Goal: Answer question/provide support: Answer question/provide support

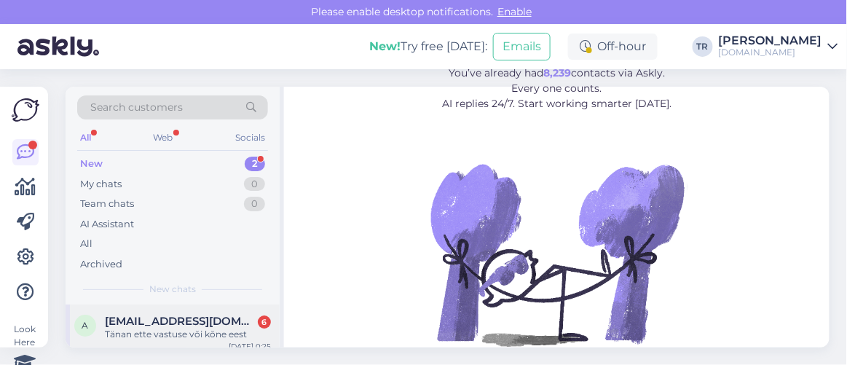
click at [207, 320] on span "[EMAIL_ADDRESS][DOMAIN_NAME]" at bounding box center [180, 321] width 151 height 13
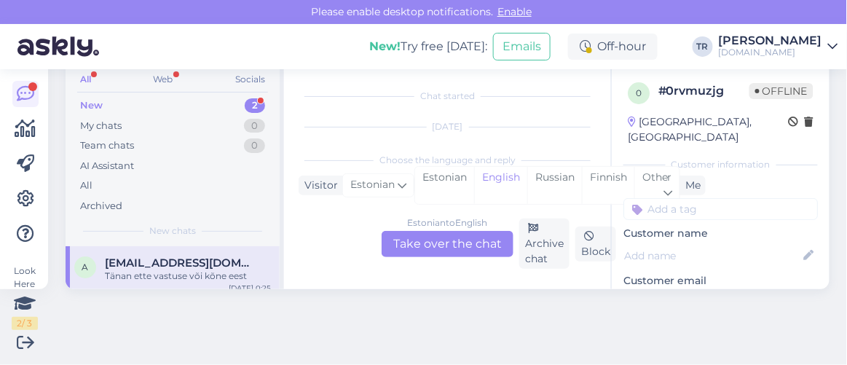
scroll to position [400, 0]
click at [457, 184] on div "Estonian" at bounding box center [444, 185] width 59 height 37
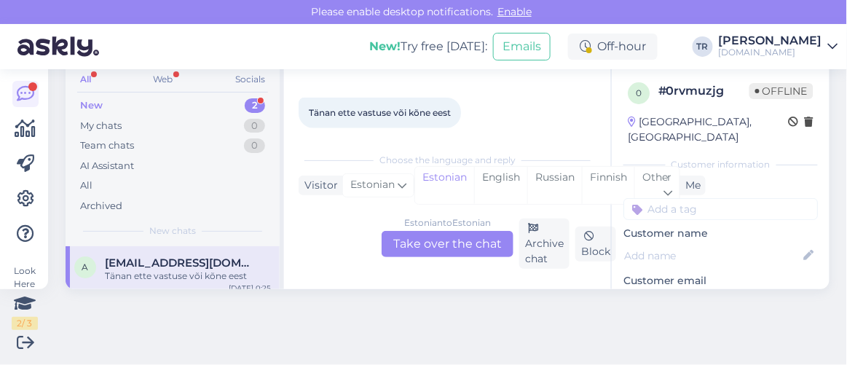
click at [456, 242] on div "Estonian to Estonian Take over the chat" at bounding box center [448, 244] width 132 height 26
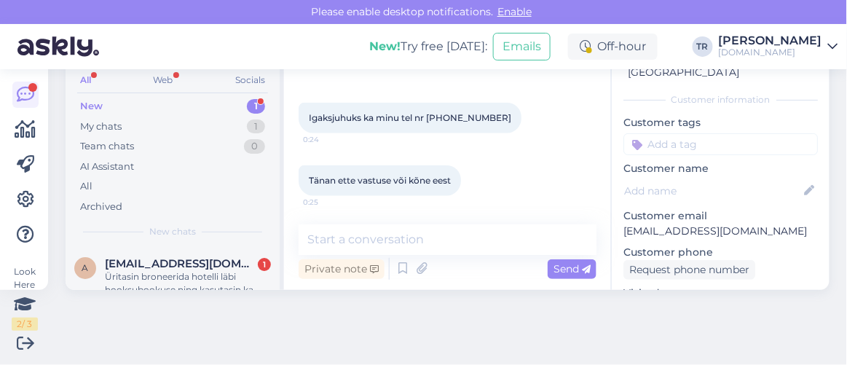
scroll to position [132, 0]
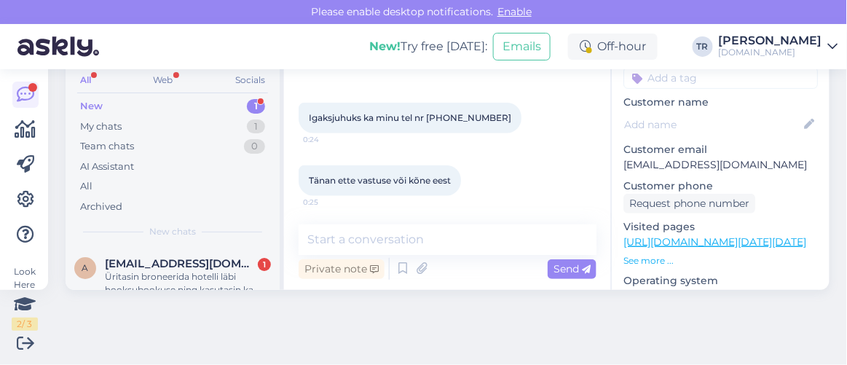
click at [695, 235] on link "[URL][DOMAIN_NAME][DATE][DATE]" at bounding box center [714, 241] width 183 height 13
click at [420, 241] on textarea at bounding box center [448, 239] width 298 height 31
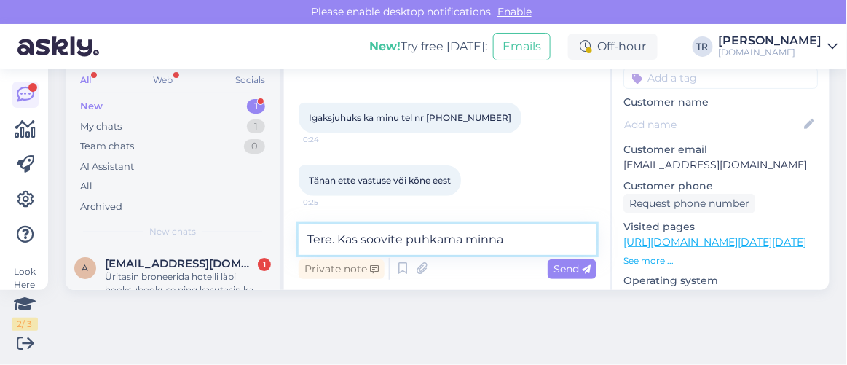
paste textarea "Lossispaa Wagenküll"
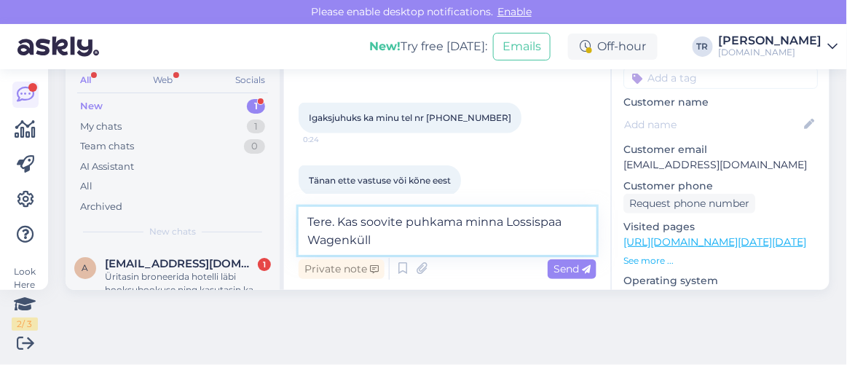
click at [561, 224] on textarea "Tere. Kas soovite puhkama minna Lossispaa Wagenküll" at bounding box center [448, 231] width 298 height 48
click at [456, 237] on textarea "Tere. Kas soovite puhkama minna Lossispaasse Wagenküll" at bounding box center [448, 231] width 298 height 48
type textarea "Tere. Kas soovite puhkama minna Lossispaasse Wagenküll?"
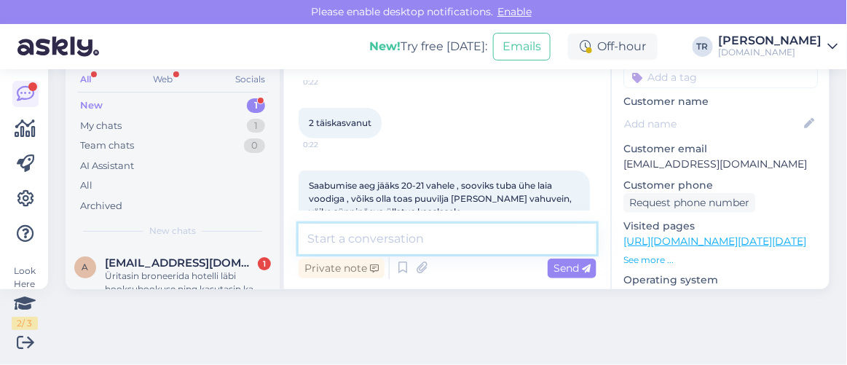
scroll to position [78, 0]
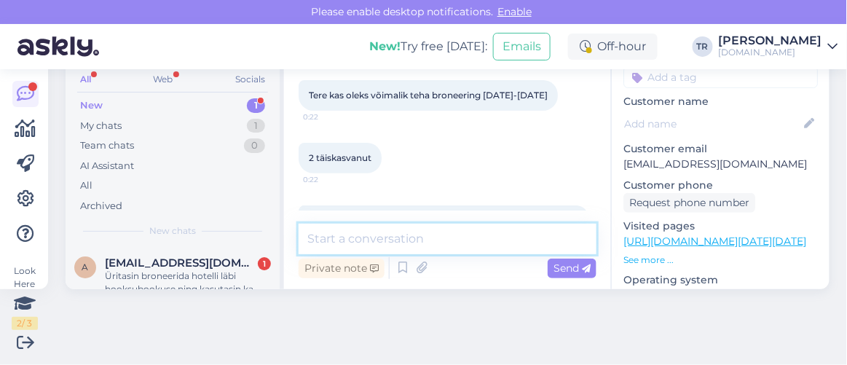
click at [462, 226] on textarea at bounding box center [448, 239] width 298 height 31
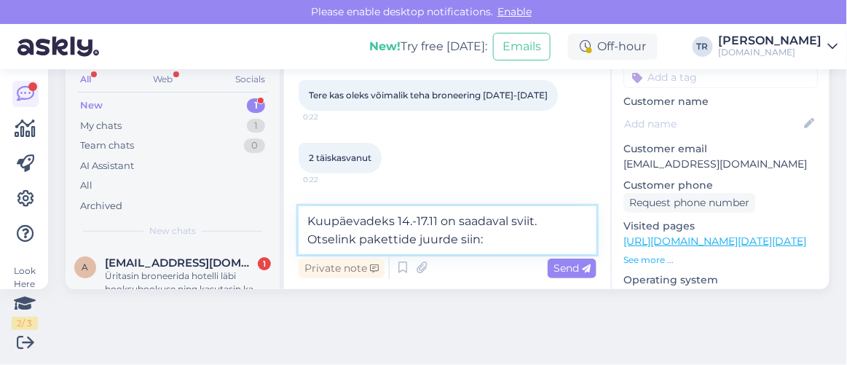
paste textarea "[URL][DOMAIN_NAME][DATE][DATE][GEOGRAPHIC_DATA]"
type textarea "Kuupäevadeks 14.-17.11 on saadaval sviit. Otselink pakettide juurde siin:[URL][…"
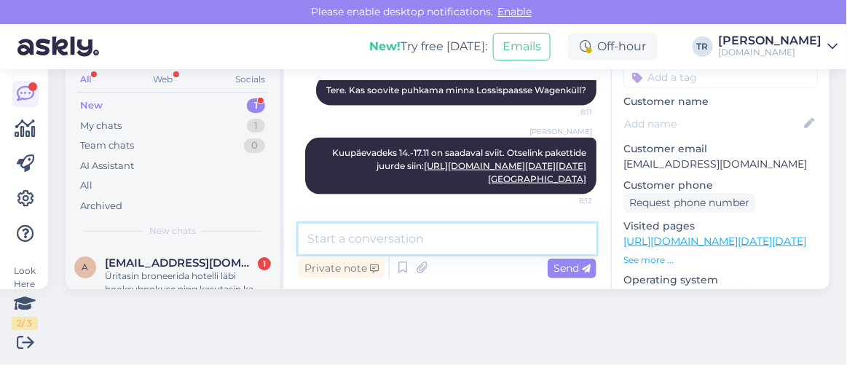
scroll to position [668, 0]
click at [477, 241] on textarea at bounding box center [448, 239] width 298 height 31
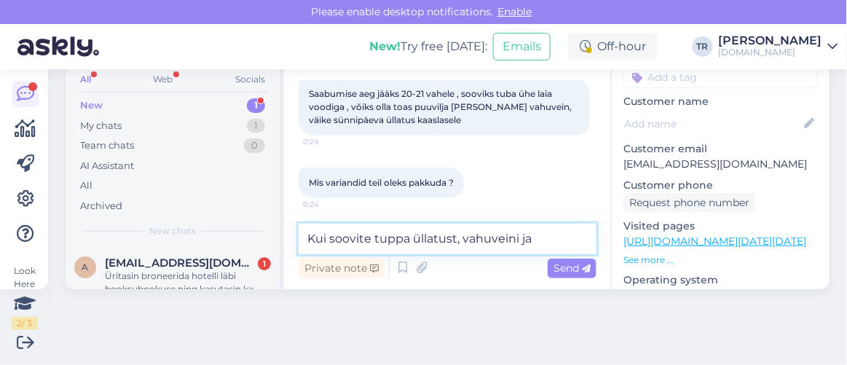
scroll to position [535, 0]
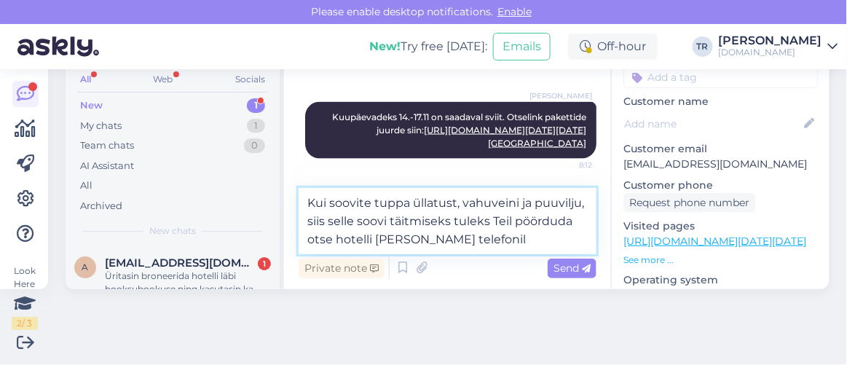
paste textarea "7666390"
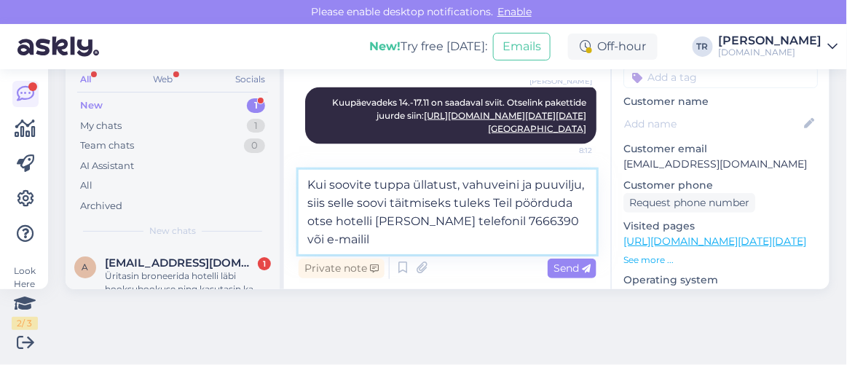
paste textarea "[EMAIL_ADDRESS][DOMAIN_NAME]"
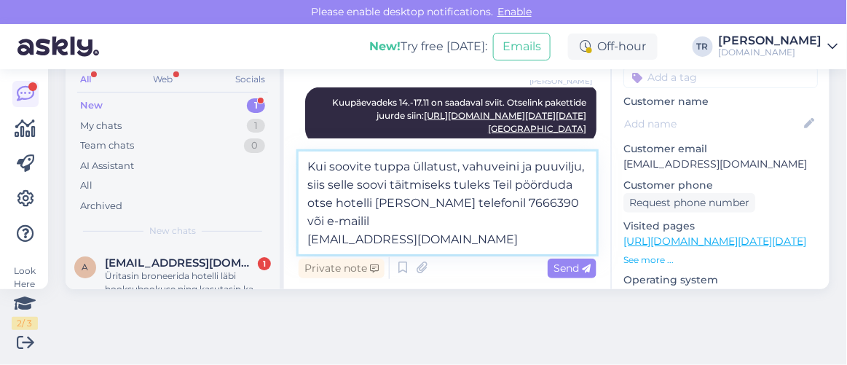
click at [303, 240] on textarea "Kui soovite tuppa üllatust, vahuveini ja puuvilju, siis selle soovi täitmiseks …" at bounding box center [448, 202] width 298 height 103
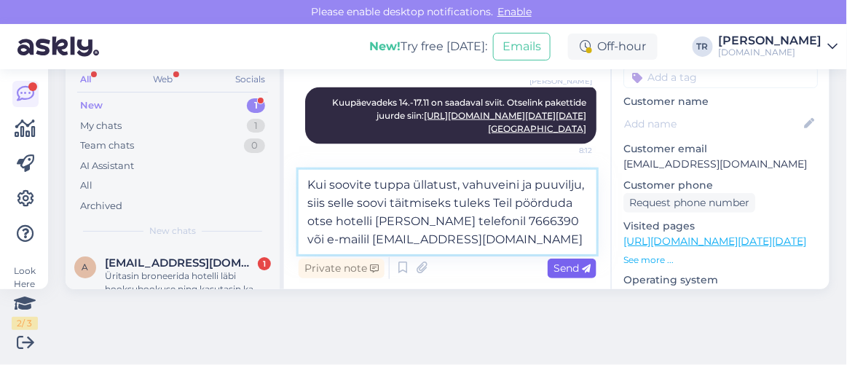
type textarea "Kui soovite tuppa üllatust, vahuveini ja puuvilju, siis selle soovi täitmiseks …"
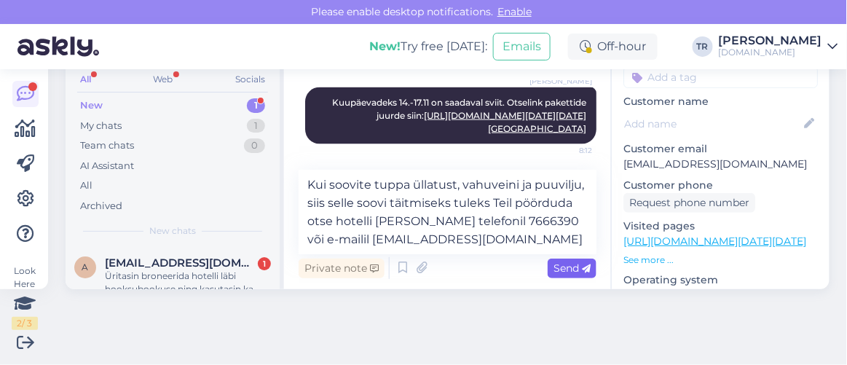
click at [561, 266] on span "Send" at bounding box center [571, 267] width 37 height 13
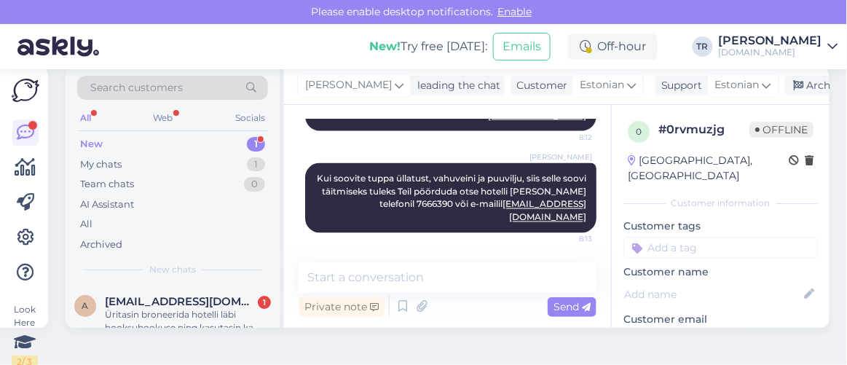
scroll to position [0, 0]
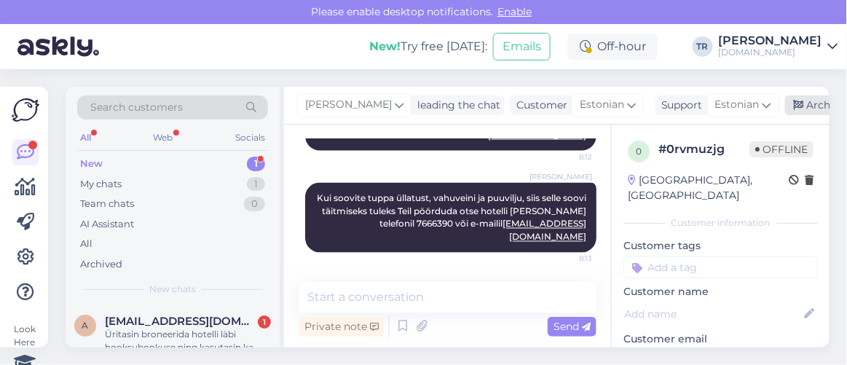
click at [795, 111] on div "Archive chat" at bounding box center [831, 105] width 92 height 20
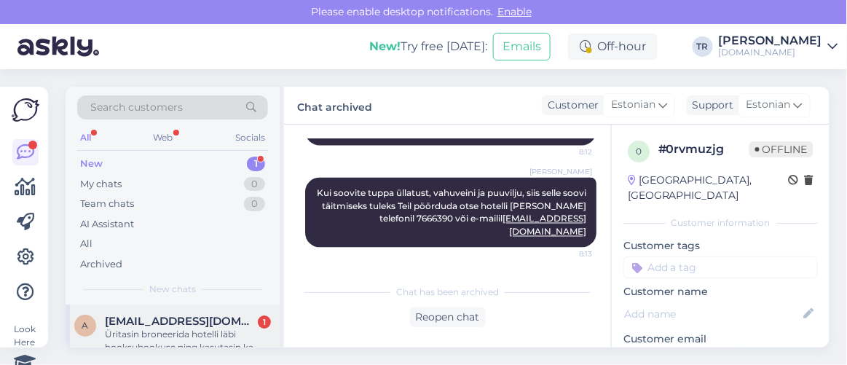
click at [192, 338] on div "Üritasin broneerida hotelli läbi hooksubookuse ning kasutasin ka kinkekaardi ko…" at bounding box center [188, 341] width 166 height 26
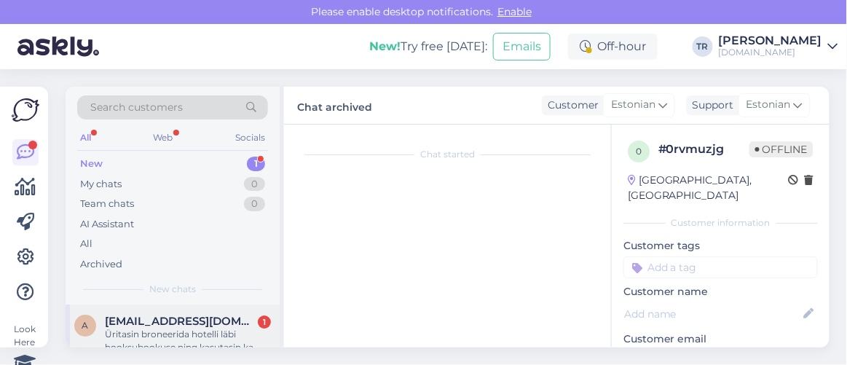
scroll to position [58, 0]
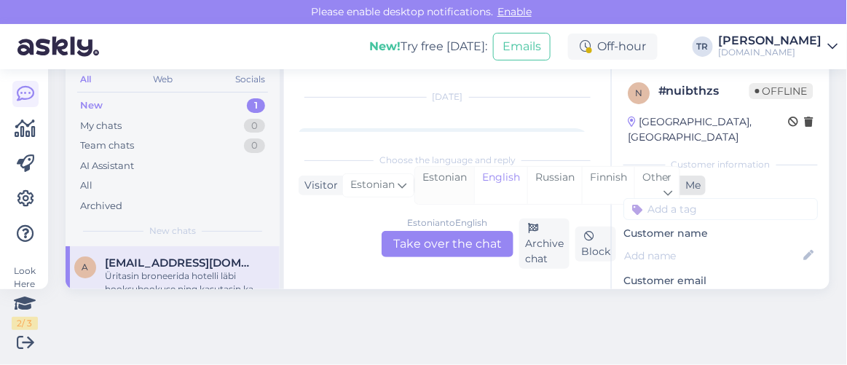
click at [452, 174] on div "Estonian" at bounding box center [444, 185] width 59 height 37
click at [454, 243] on div "Estonian to Estonian Take over the chat" at bounding box center [448, 244] width 132 height 26
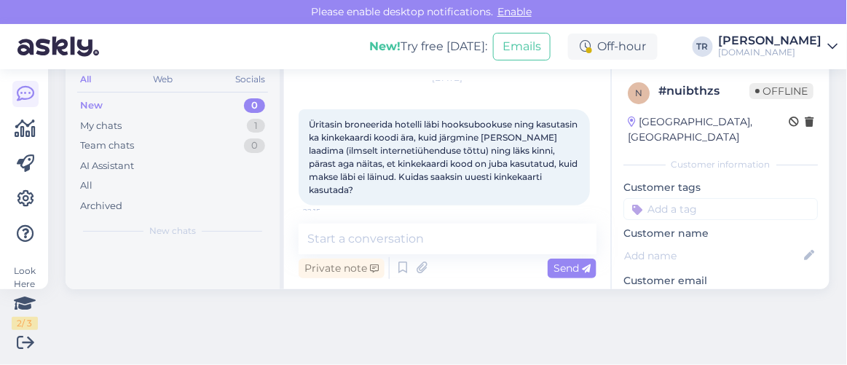
scroll to position [59, 0]
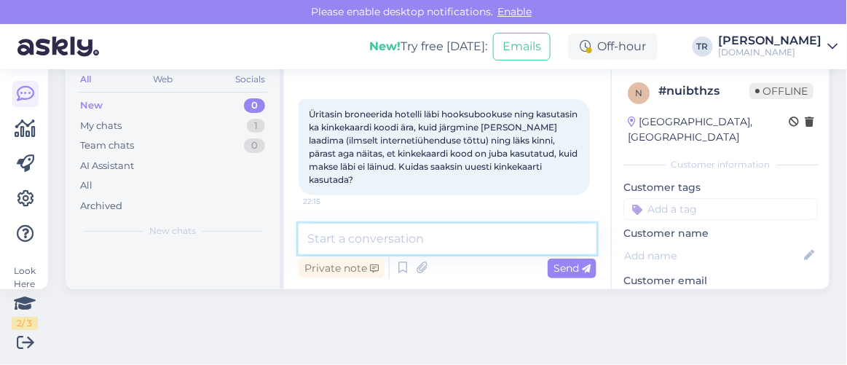
click at [436, 234] on textarea at bounding box center [448, 239] width 298 height 31
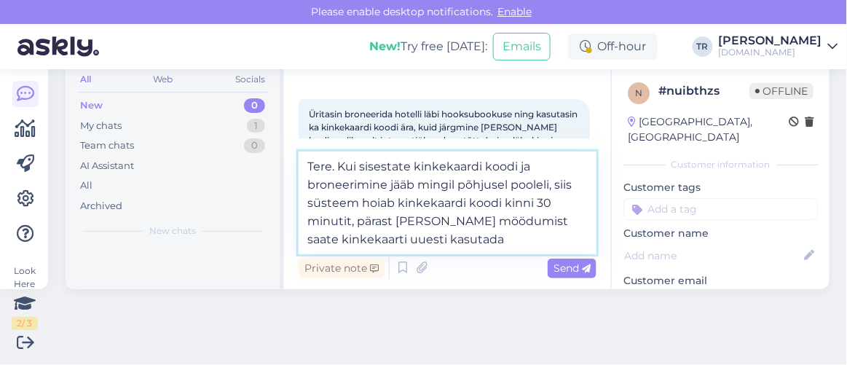
type textarea "Tere. Kui sisestate kinkekaardi koodi ja broneerimine jääb mingil põhjusel pool…"
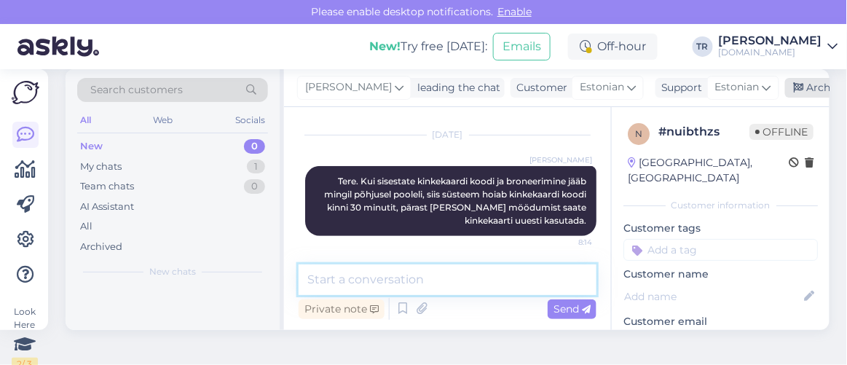
scroll to position [0, 0]
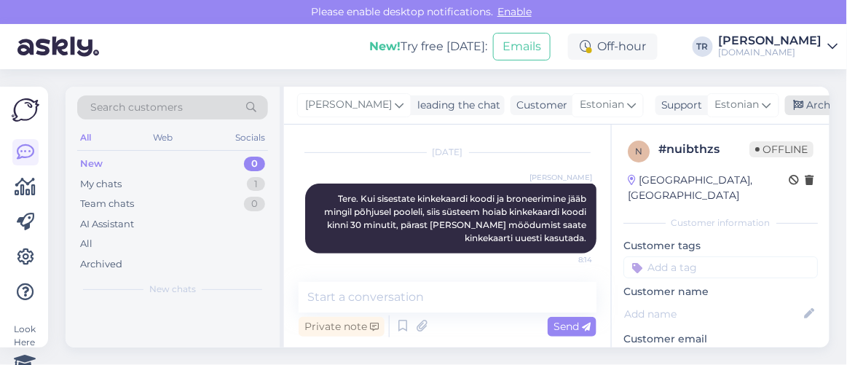
click at [794, 112] on div "Archive chat" at bounding box center [831, 105] width 92 height 20
